Goal: Task Accomplishment & Management: Manage account settings

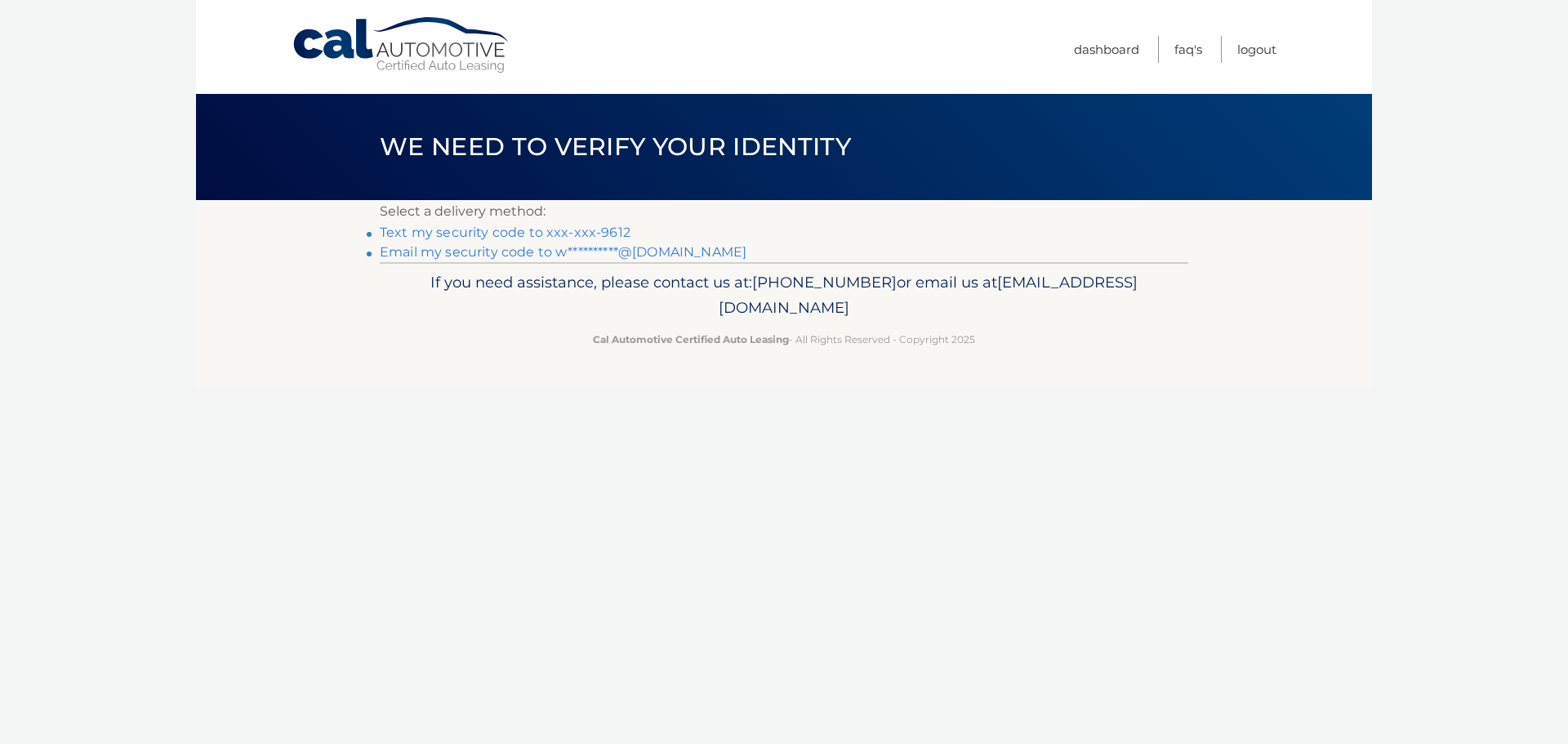
click at [590, 228] on link "Text my security code to xxx-xxx-9612" at bounding box center [505, 231] width 251 height 15
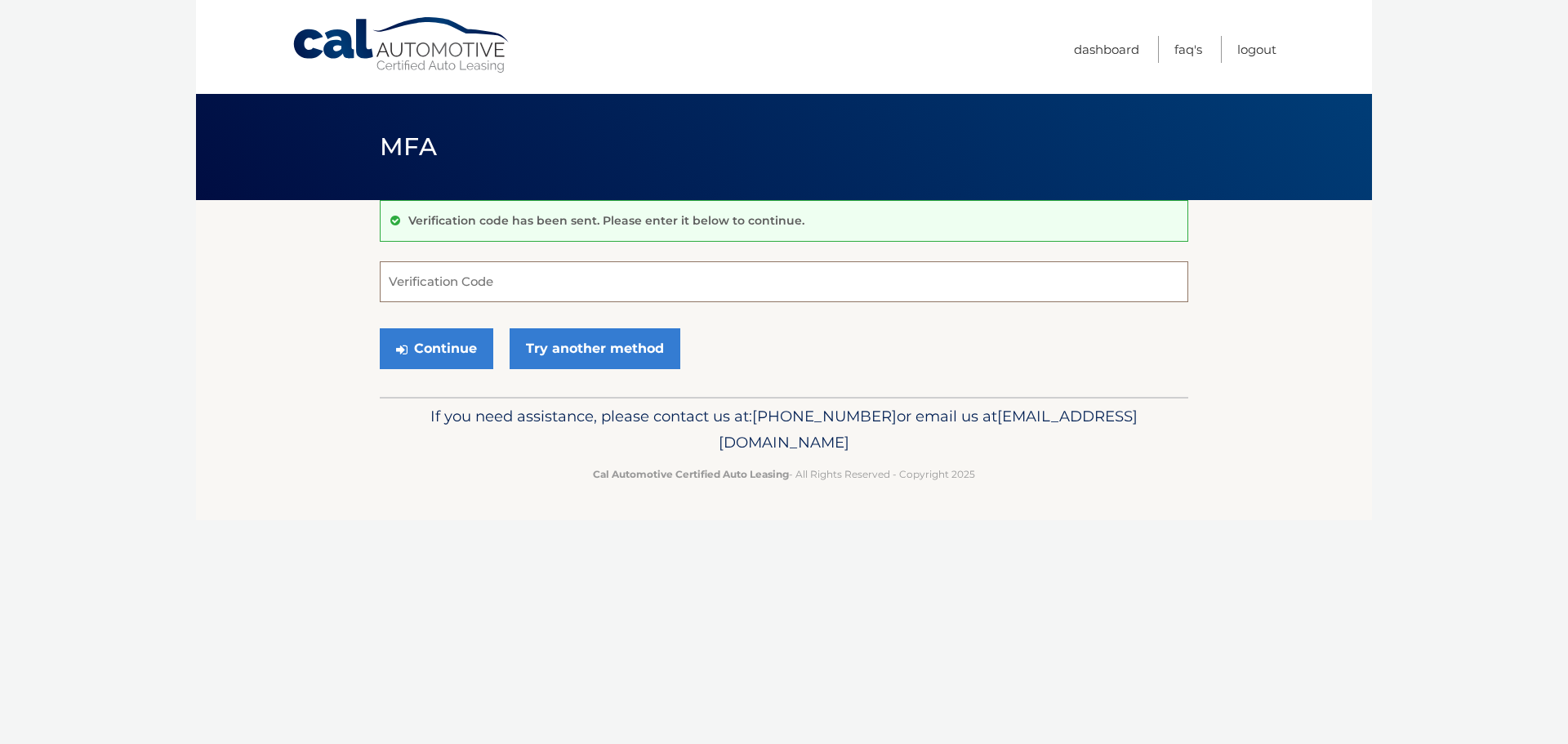
drag, startPoint x: 473, startPoint y: 266, endPoint x: 474, endPoint y: 277, distance: 11.0
click at [473, 275] on input "Verification Code" at bounding box center [784, 282] width 809 height 41
type input "247298"
click at [458, 340] on button "Continue" at bounding box center [436, 349] width 114 height 41
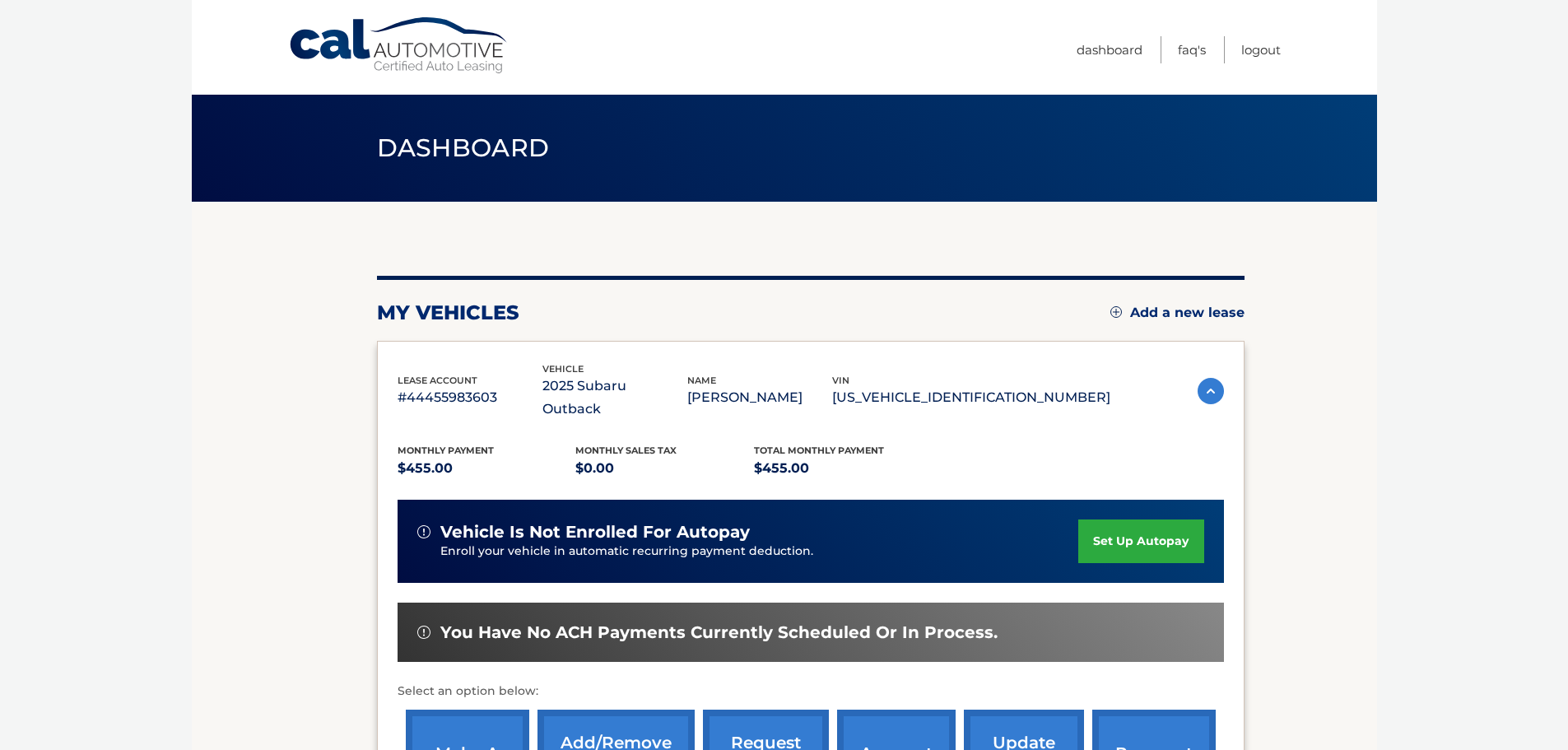
click at [1132, 519] on link "set up autopay" at bounding box center [1141, 541] width 125 height 44
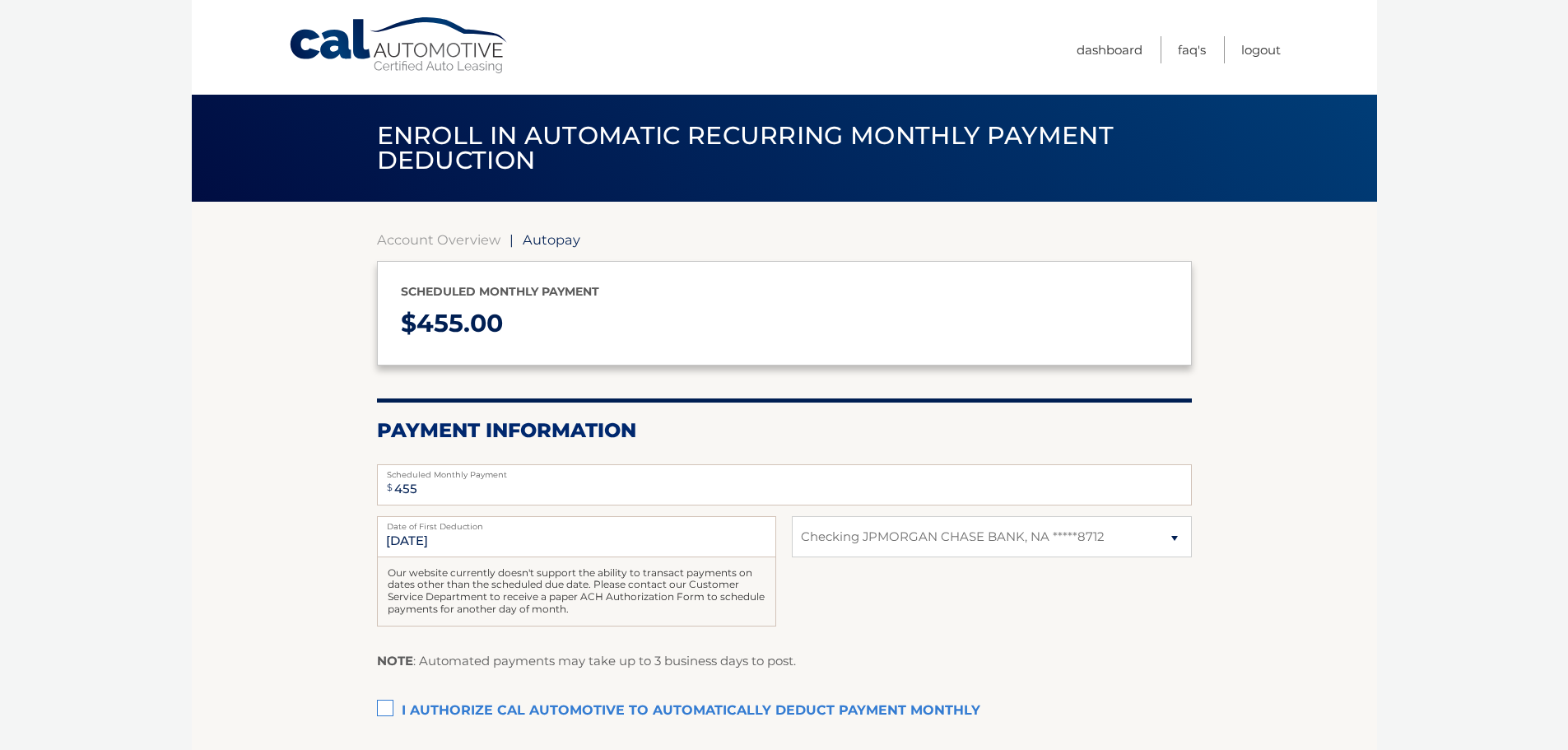
select select "M2ZjNzk1MTgtZmMyMC00NWI1LTgxYTctMTQ5YWUyMGRlYzRl"
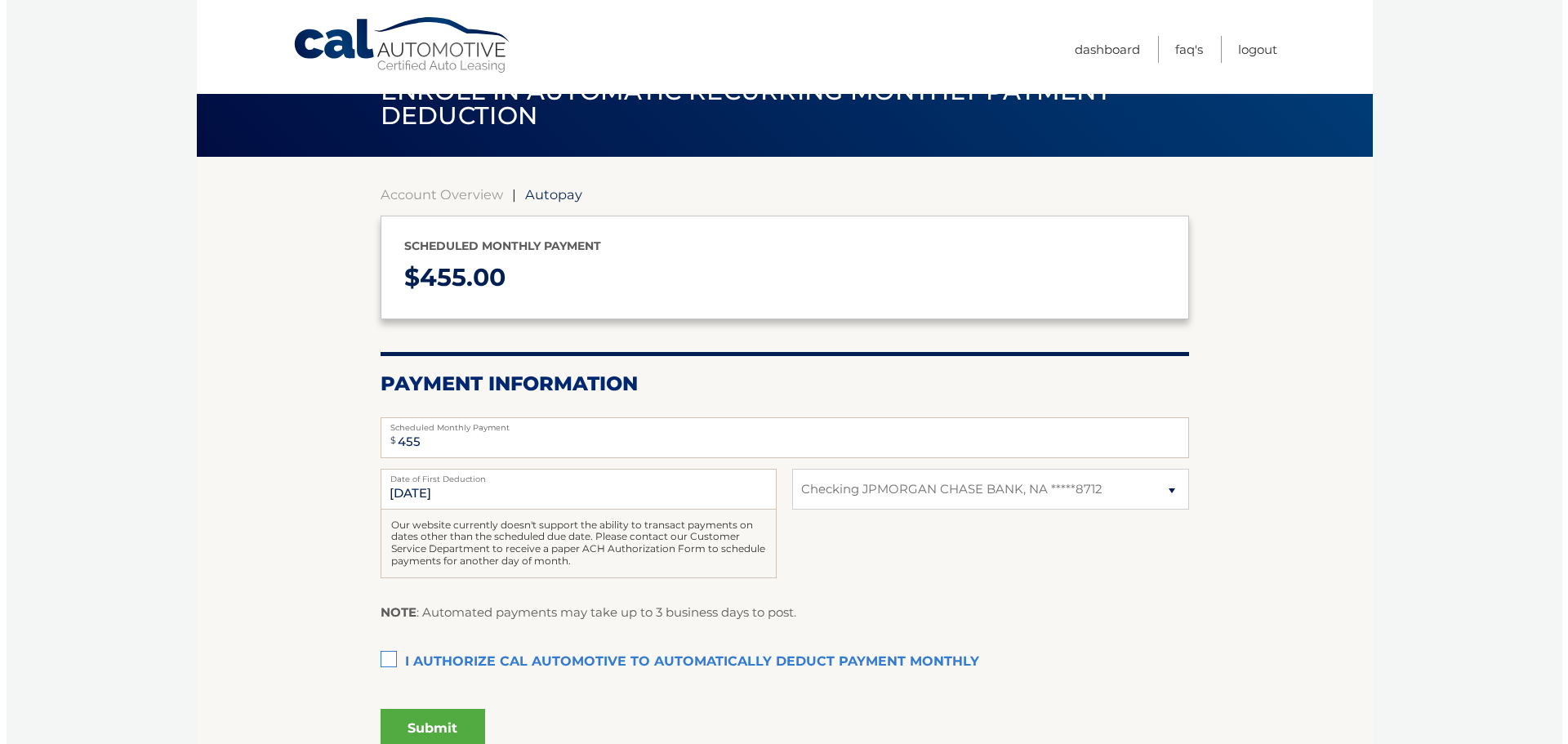
scroll to position [82, 0]
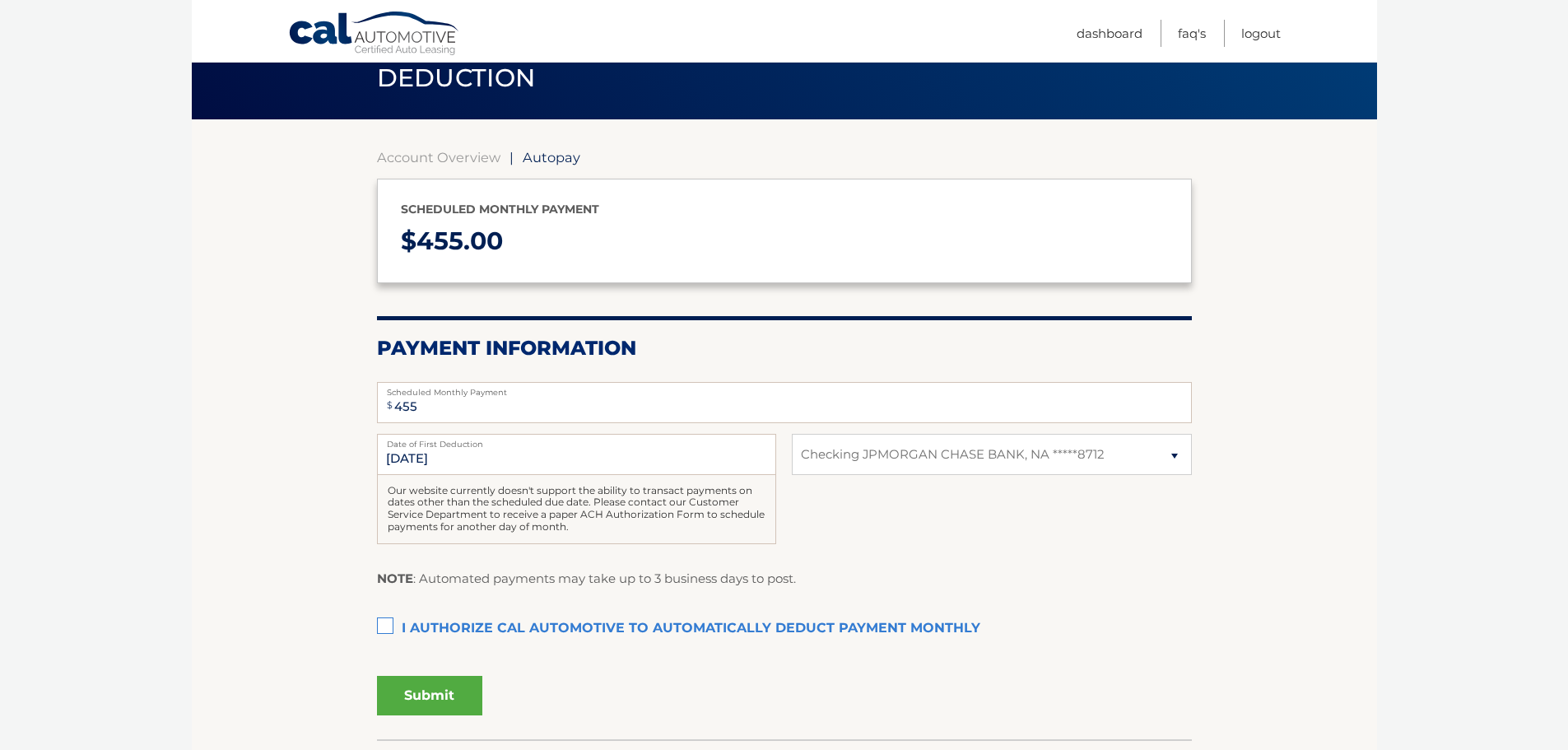
click at [386, 621] on label "I authorize cal automotive to automatically deduct payment monthly This checkbo…" at bounding box center [784, 628] width 815 height 33
click at [0, 0] on input "I authorize cal automotive to automatically deduct payment monthly This checkbo…" at bounding box center [0, 0] width 0 height 0
click at [398, 693] on button "Submit" at bounding box center [430, 695] width 105 height 39
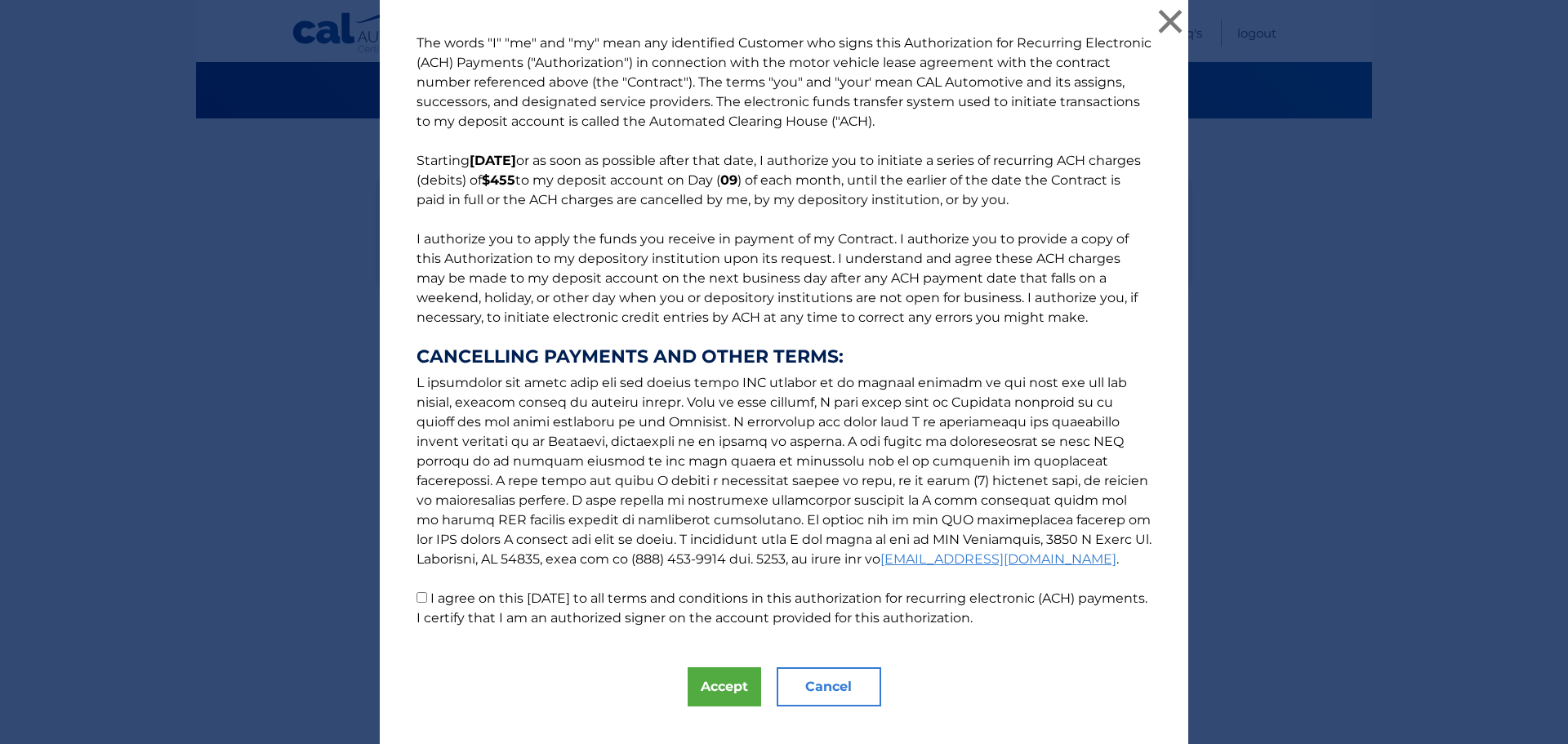
click at [797, 685] on button "Cancel" at bounding box center [829, 686] width 105 height 39
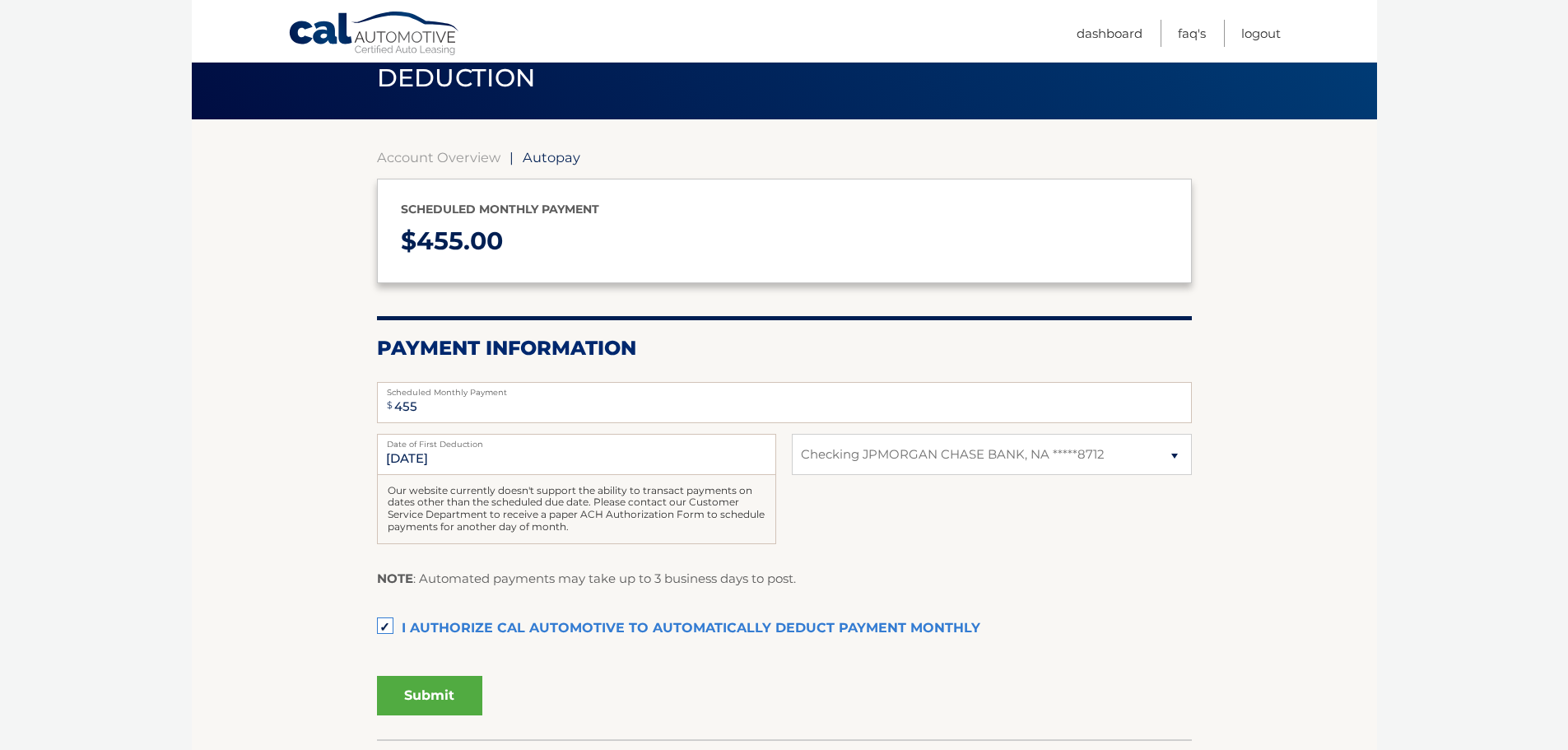
click at [408, 679] on button "Submit" at bounding box center [430, 695] width 105 height 39
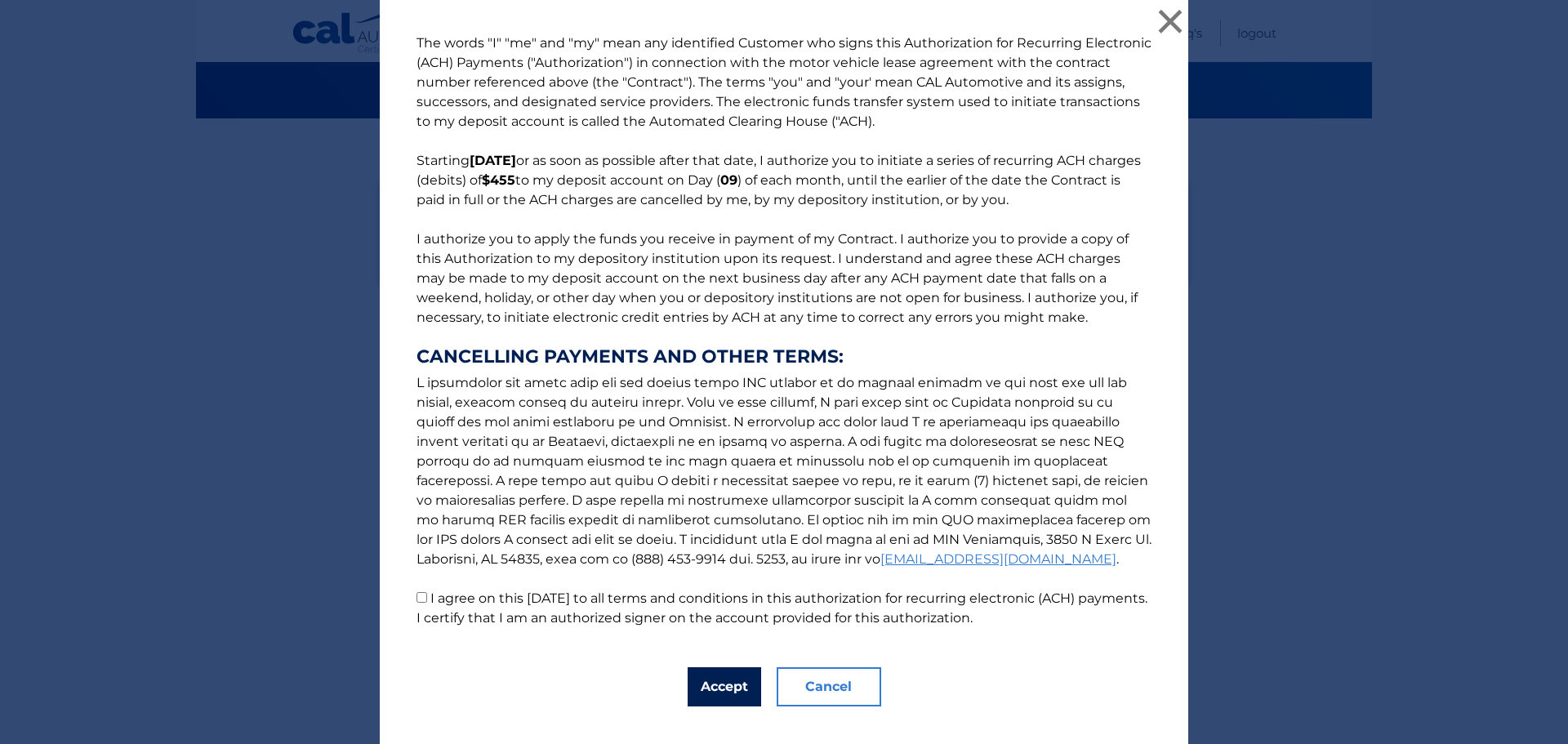
click at [719, 675] on button "Accept" at bounding box center [724, 686] width 74 height 39
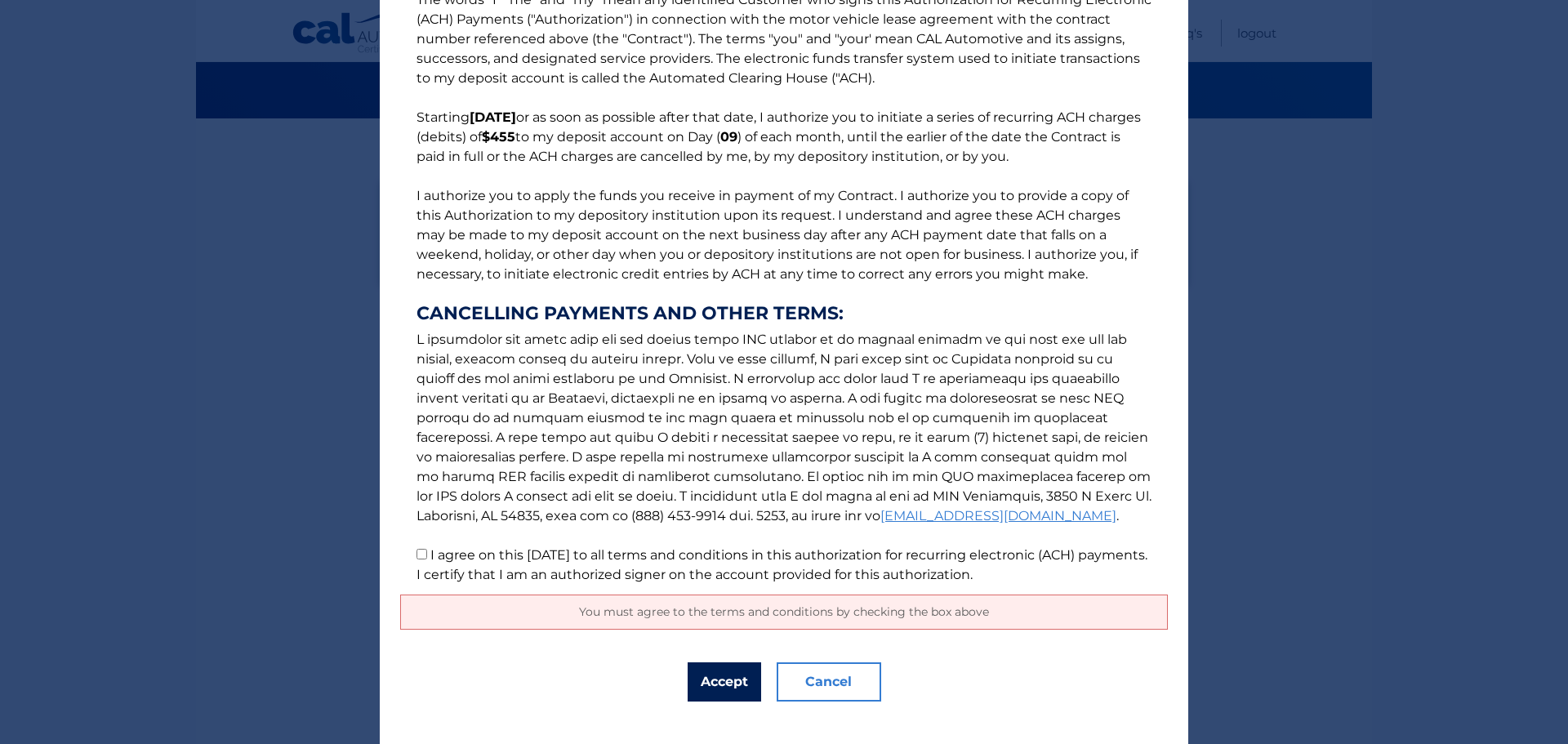
scroll to position [67, 0]
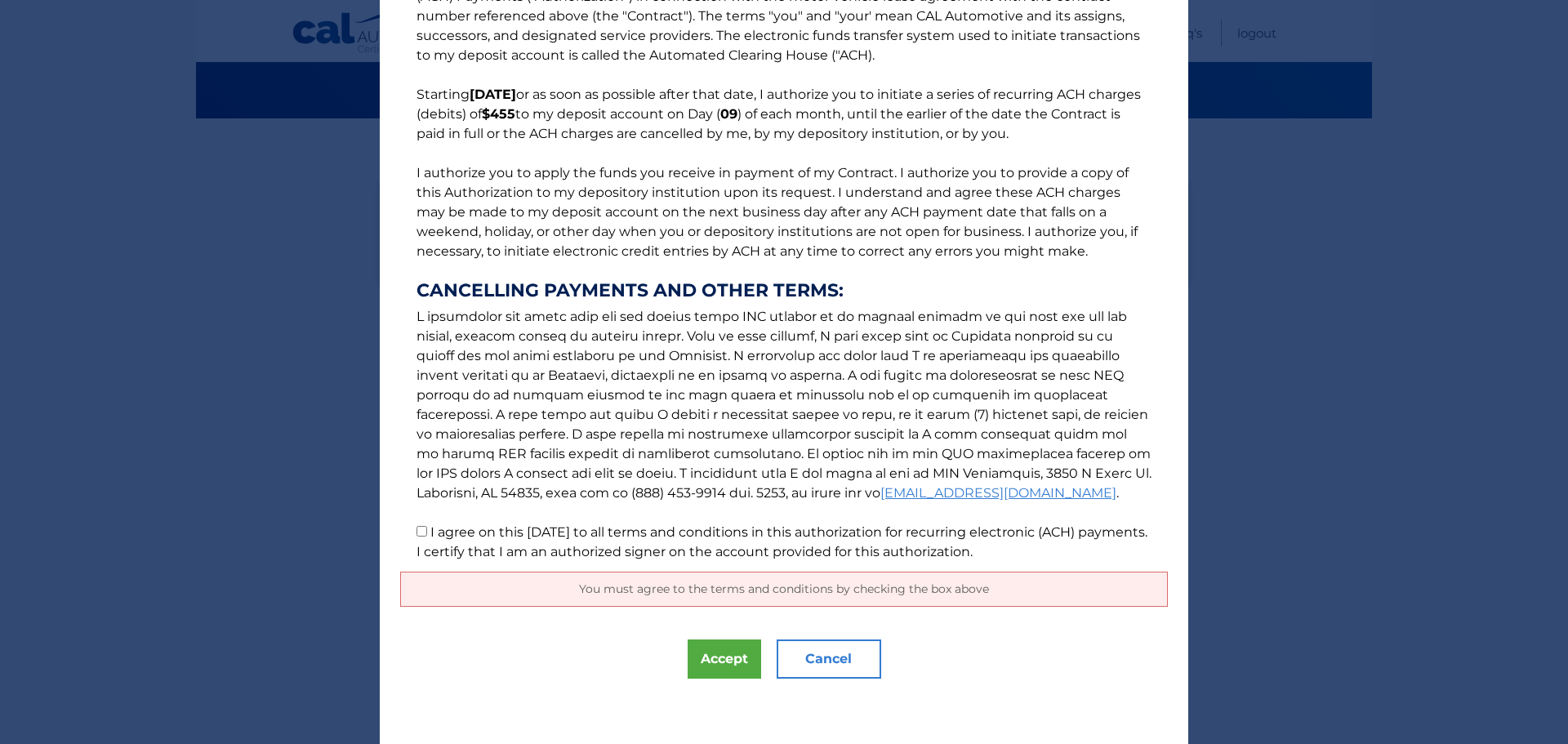
click at [427, 528] on label "I agree on this 10/15/2025 to all terms and conditions in this authorization fo…" at bounding box center [782, 542] width 731 height 35
click at [427, 528] on input "I agree on this 10/15/2025 to all terms and conditions in this authorization fo…" at bounding box center [422, 531] width 11 height 11
checkbox input "true"
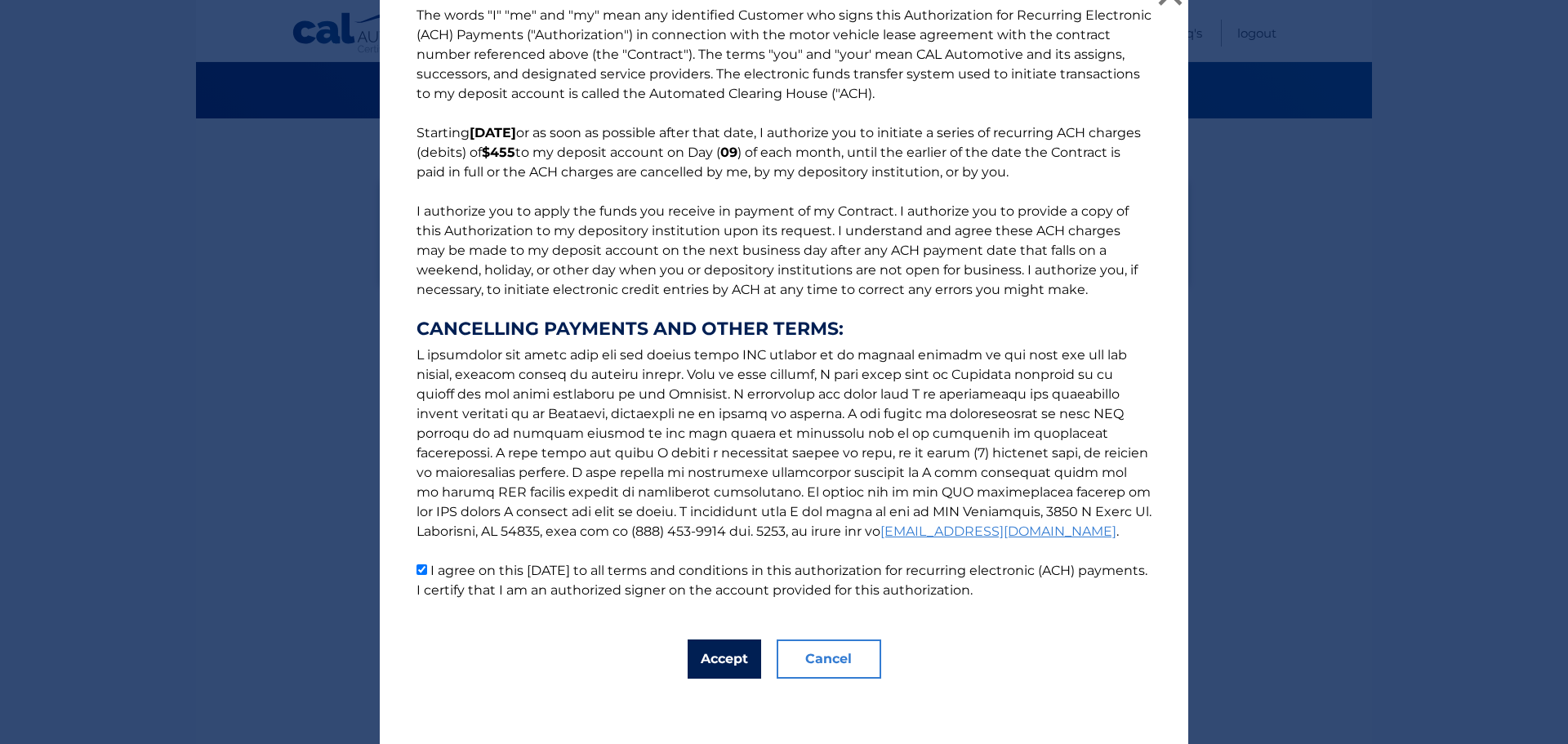
click at [717, 656] on button "Accept" at bounding box center [724, 659] width 74 height 39
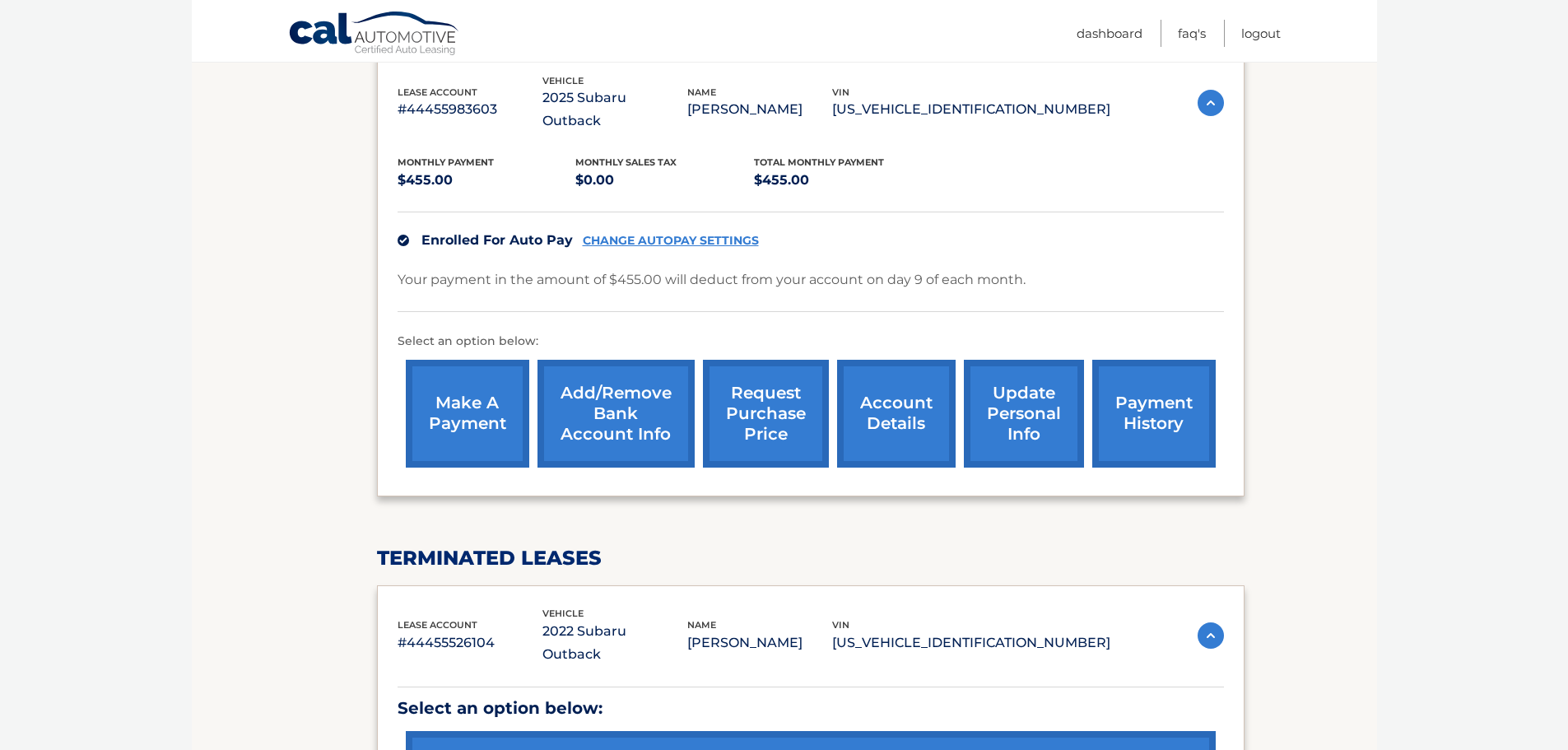
scroll to position [412, 0]
